Goal: Information Seeking & Learning: Find specific fact

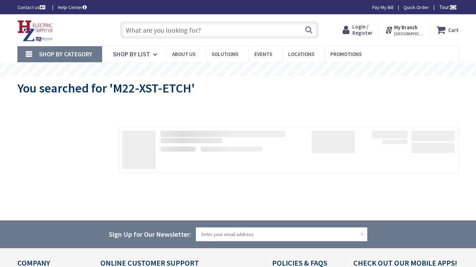
type input "[GEOGRAPHIC_DATA][PERSON_NAME], [STREET_ADDRESS][PERSON_NAME]"
